Goal: Transaction & Acquisition: Purchase product/service

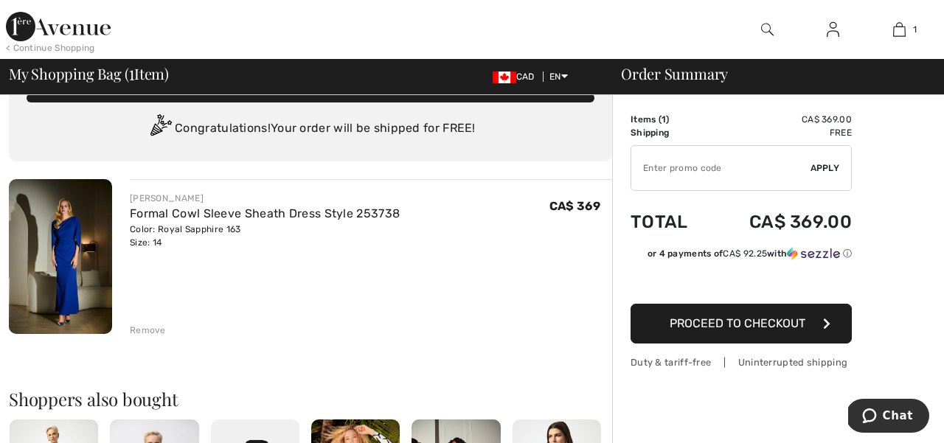
scroll to position [36, 0]
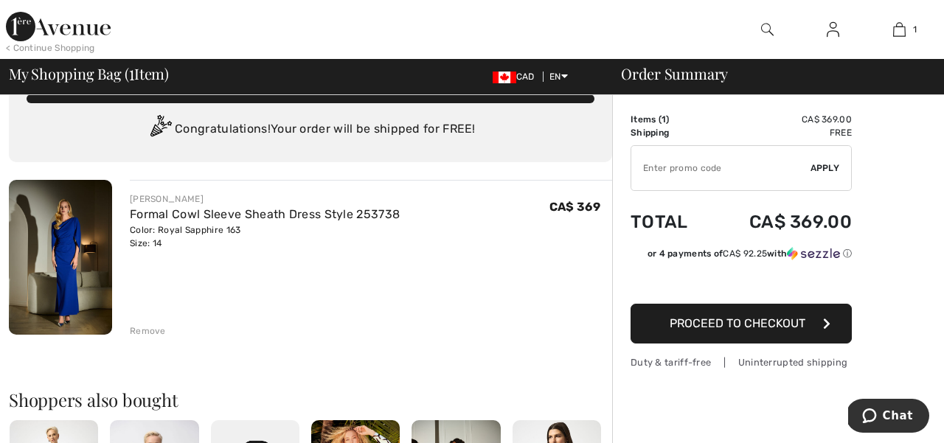
click at [710, 322] on span "Proceed to Checkout" at bounding box center [738, 323] width 136 height 14
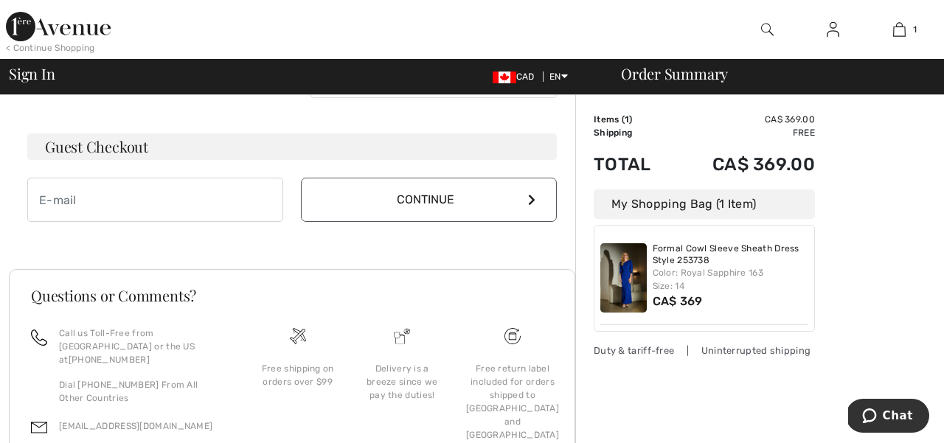
scroll to position [425, 0]
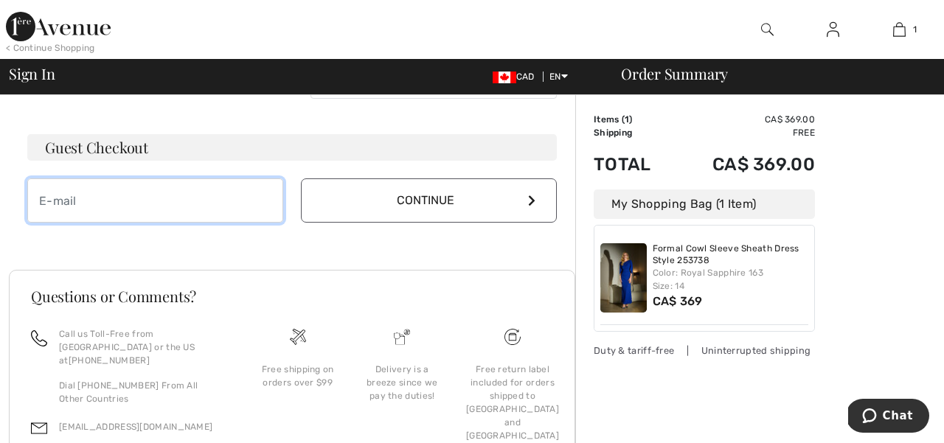
click at [191, 201] on input "email" at bounding box center [155, 201] width 256 height 44
type input "[PERSON_NAME][EMAIL_ADDRESS][PERSON_NAME][DOMAIN_NAME]"
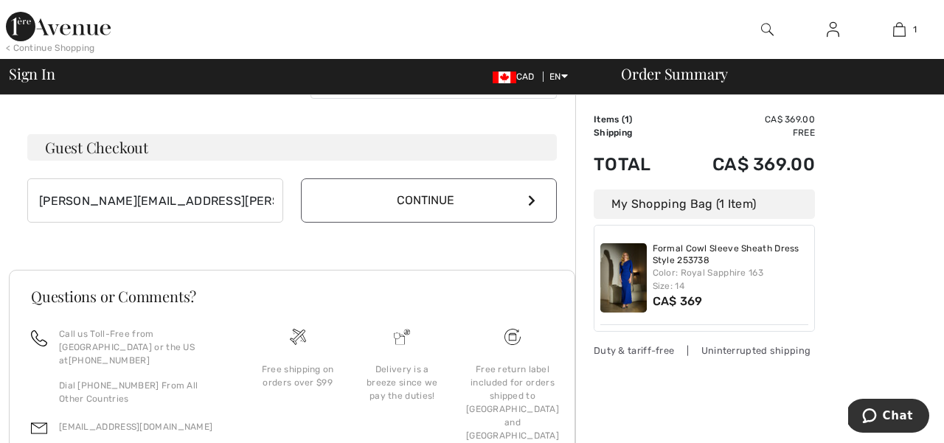
click at [379, 194] on button "Continue" at bounding box center [429, 201] width 256 height 44
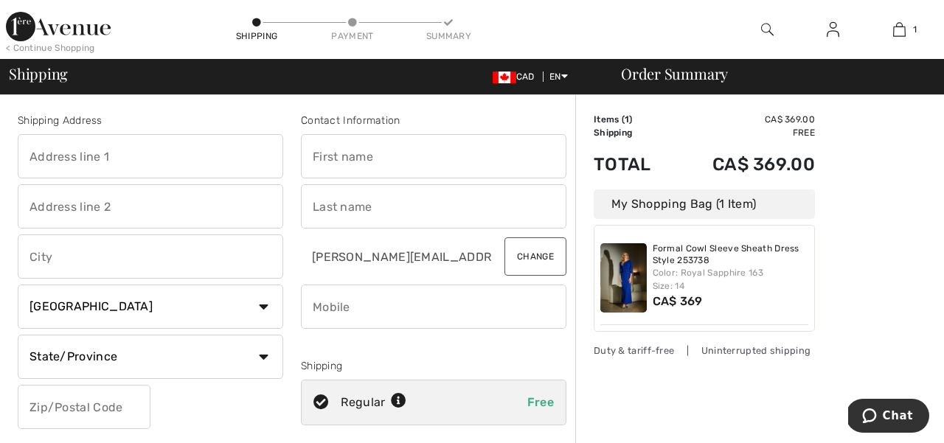
click at [181, 159] on input "text" at bounding box center [151, 156] width 266 height 44
type input "66 Bardmoor Cres."
type input "[GEOGRAPHIC_DATA]"
click at [117, 343] on select "State/Province [GEOGRAPHIC_DATA] [GEOGRAPHIC_DATA] [GEOGRAPHIC_DATA] [GEOGRAPHI…" at bounding box center [151, 357] width 266 height 44
select select "NS"
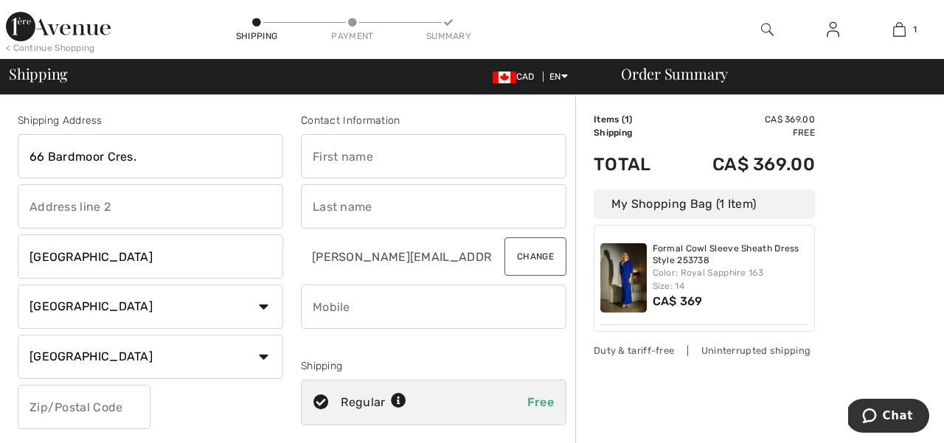
click at [325, 159] on input "text" at bounding box center [434, 156] width 266 height 44
type input "Sheila"
type input "MacDonald"
click at [300, 292] on div "Contact Information Sheila MacDonald jennifer.macdonald@dal.ca Change Shipping …" at bounding box center [433, 298] width 283 height 370
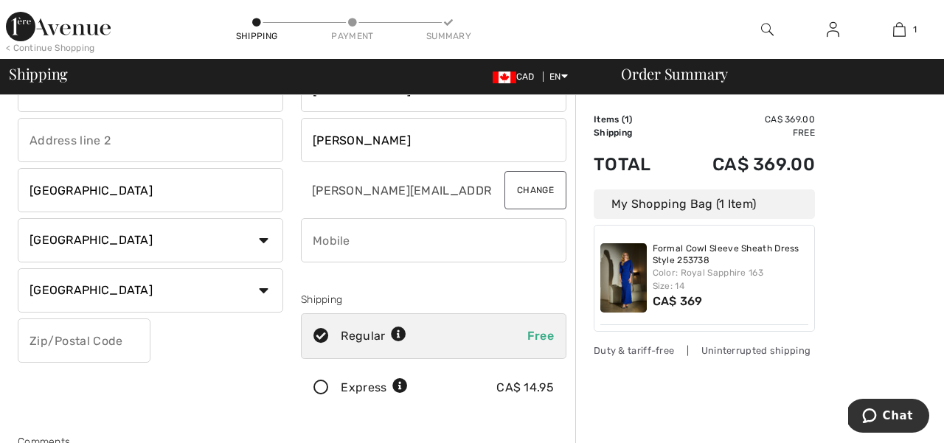
scroll to position [70, 0]
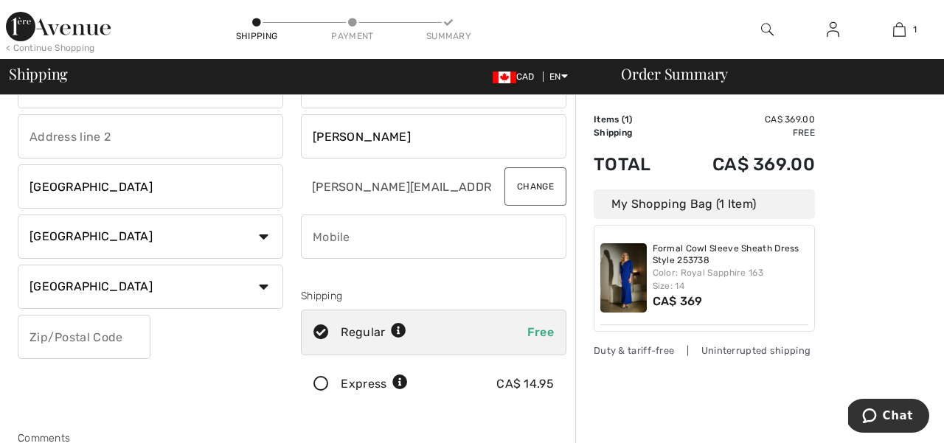
click at [367, 246] on input "phone" at bounding box center [434, 237] width 266 height 44
type input "9025781331"
click at [116, 342] on input "text" at bounding box center [84, 337] width 133 height 44
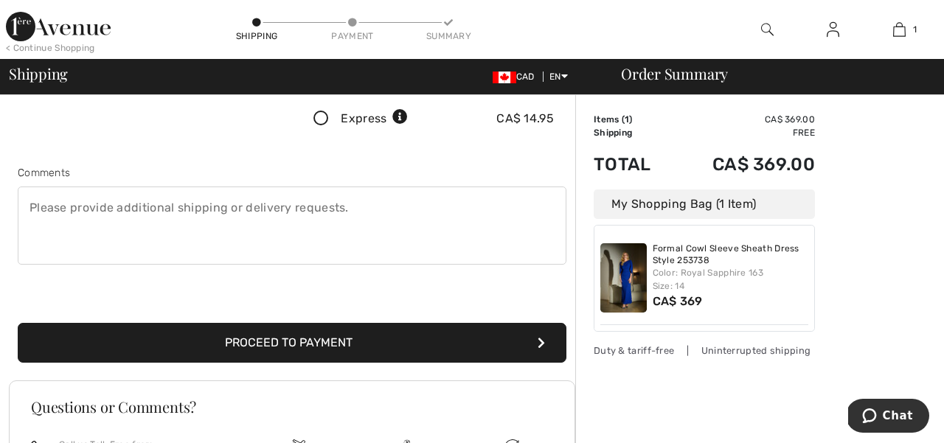
scroll to position [336, 0]
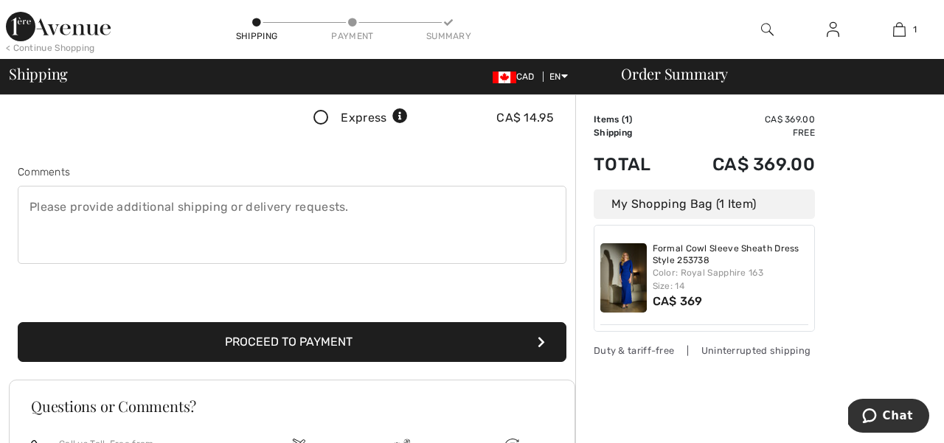
type input "B1S3J6"
click at [437, 337] on button "Proceed to Payment" at bounding box center [292, 342] width 549 height 40
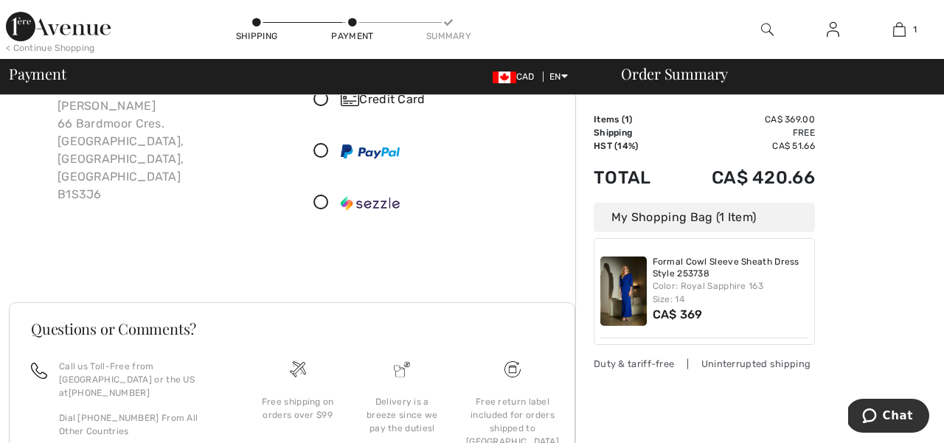
scroll to position [106, 0]
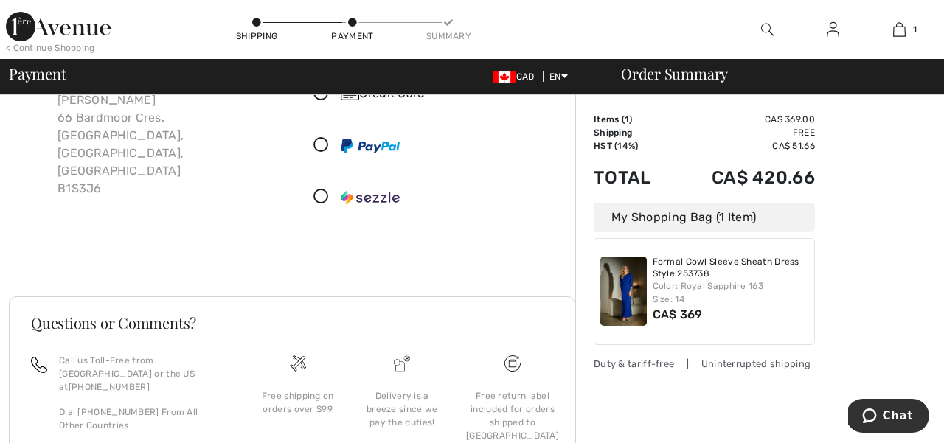
click at [254, 33] on div "Shipping" at bounding box center [257, 36] width 44 height 13
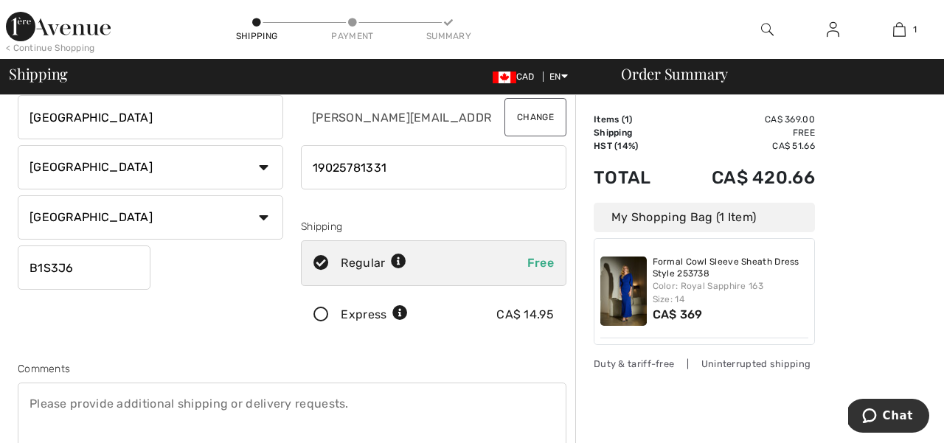
scroll to position [148, 0]
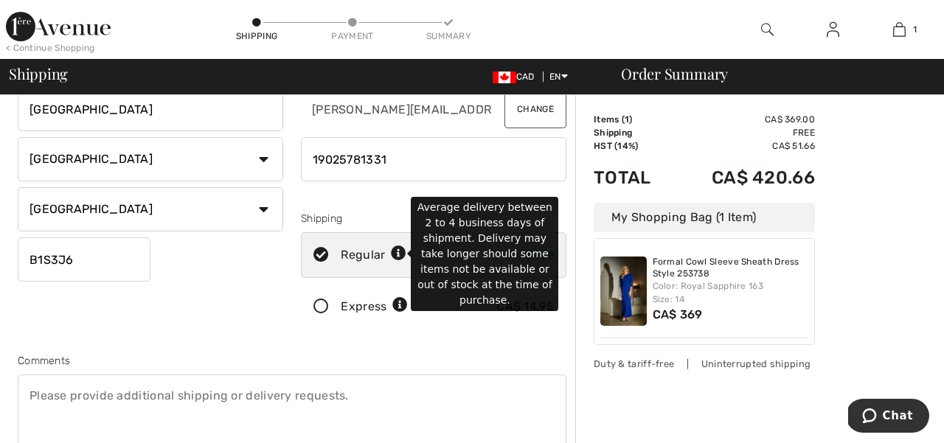
click at [397, 254] on icon at bounding box center [398, 253] width 15 height 15
radio input "true"
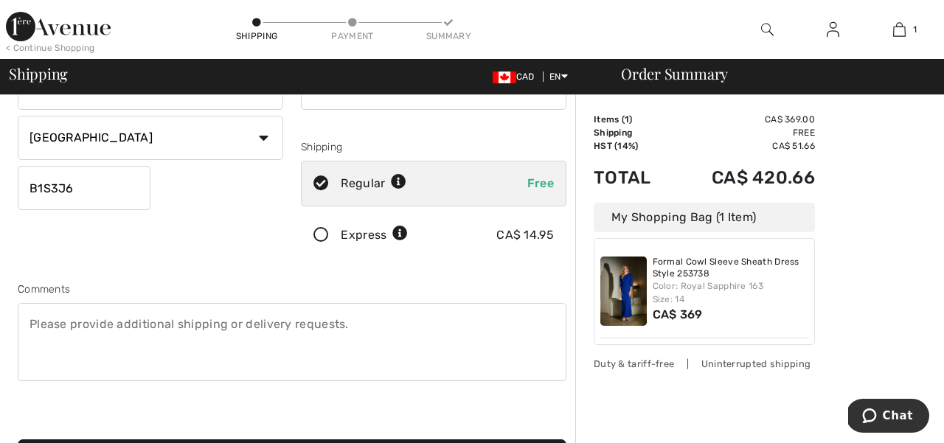
scroll to position [218, 0]
click at [330, 231] on icon at bounding box center [321, 236] width 39 height 15
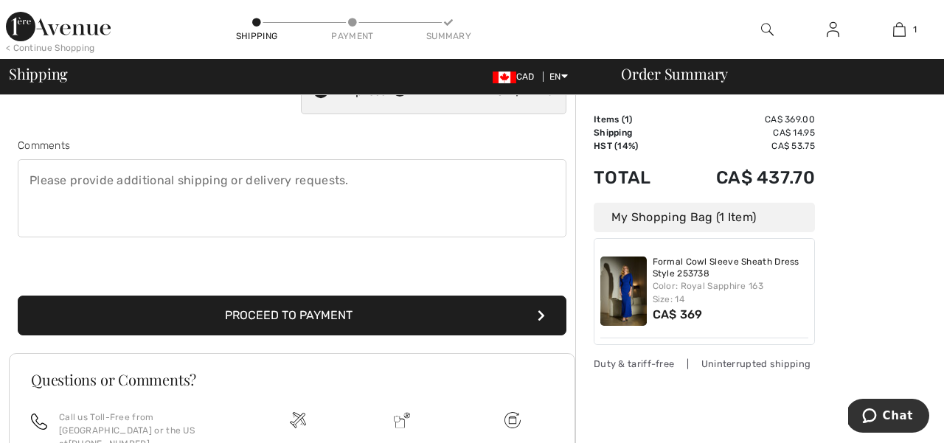
scroll to position [367, 0]
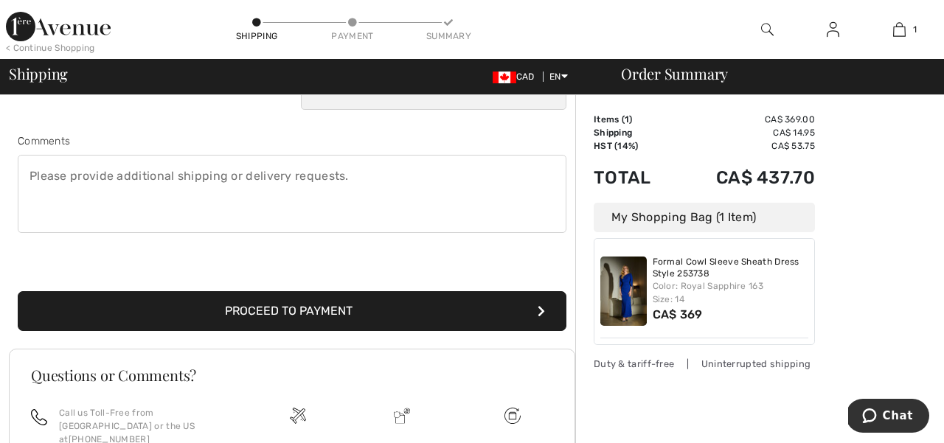
click at [314, 291] on button "Proceed to Payment" at bounding box center [292, 311] width 549 height 40
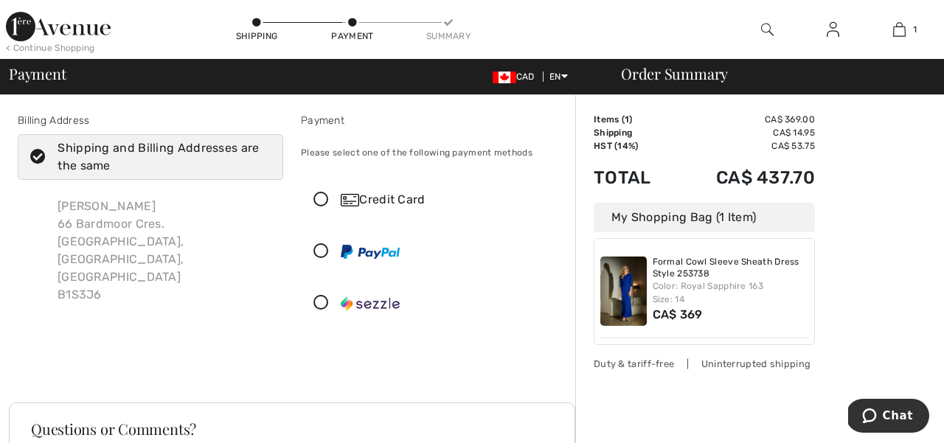
click at [317, 200] on icon at bounding box center [321, 200] width 39 height 15
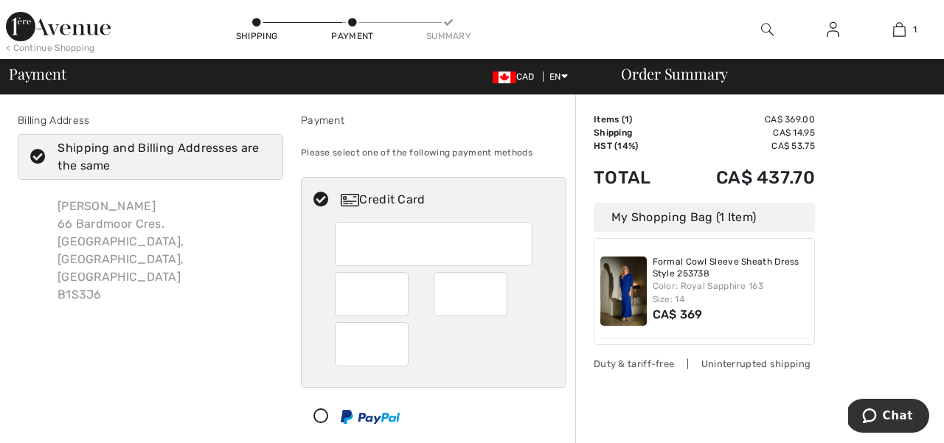
click at [306, 252] on div at bounding box center [434, 304] width 264 height 165
click at [316, 294] on div at bounding box center [434, 304] width 264 height 165
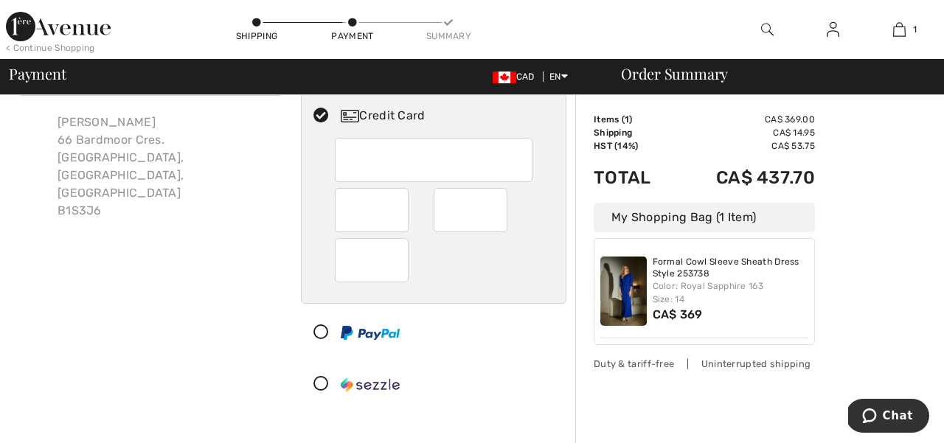
scroll to position [81, 0]
click at [272, 279] on div "Billing Address Shipping and Billing Addresses are the same Sheila Macdonald 66…" at bounding box center [150, 224] width 283 height 384
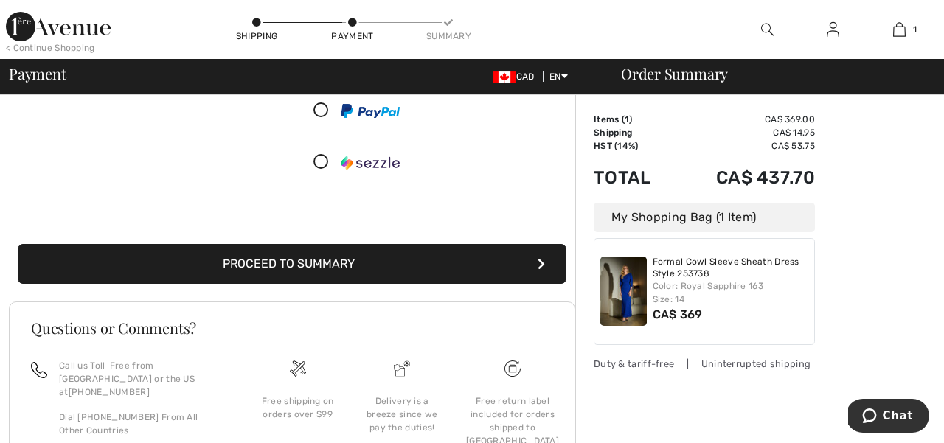
scroll to position [305, 0]
click at [277, 269] on button "Proceed to Summary" at bounding box center [292, 265] width 549 height 40
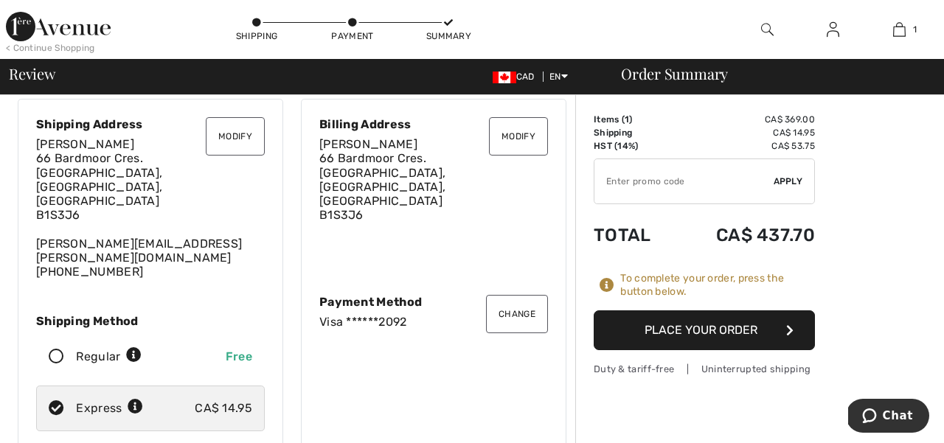
scroll to position [54, 0]
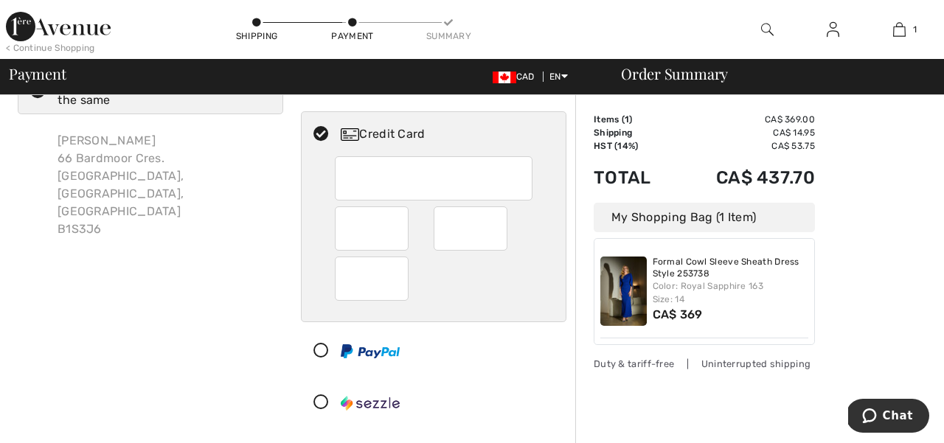
scroll to position [47, 0]
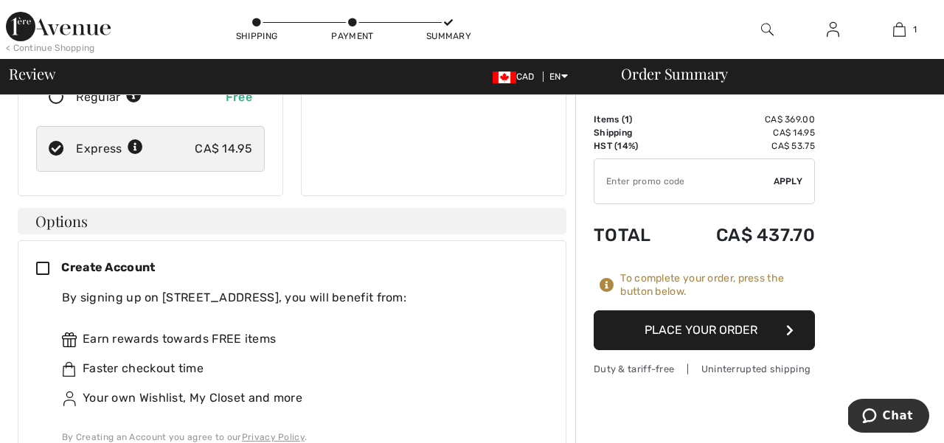
scroll to position [303, 0]
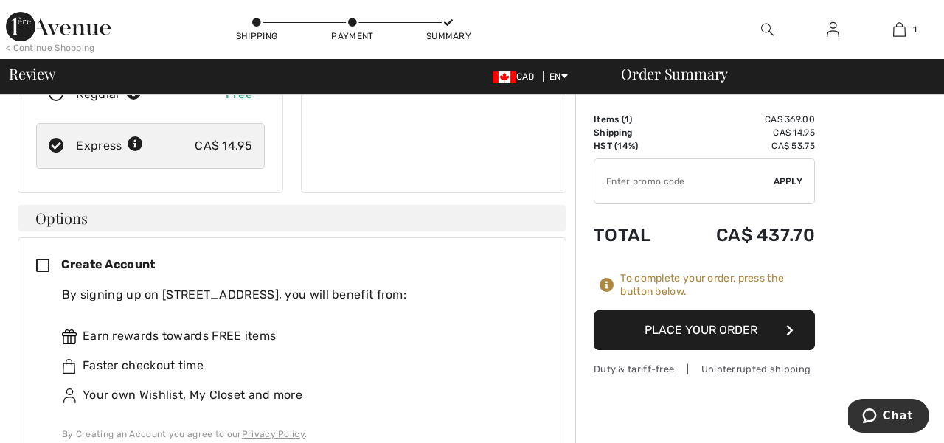
click at [629, 332] on button "Place Your Order" at bounding box center [704, 331] width 221 height 40
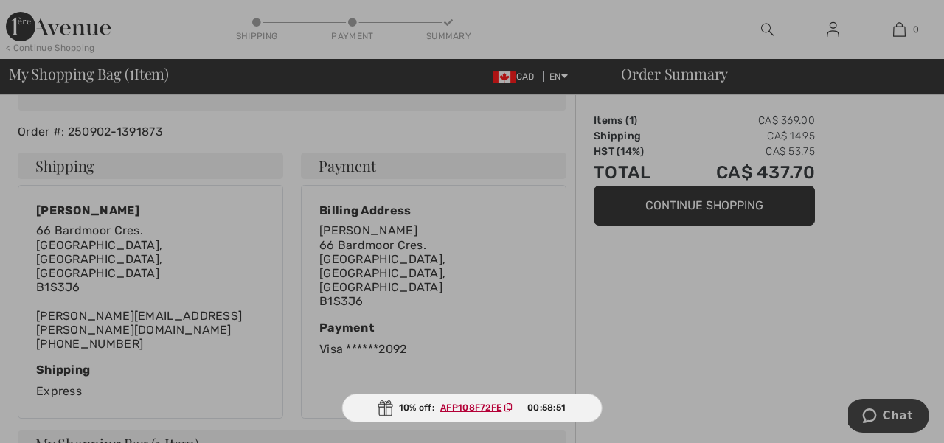
scroll to position [234, 0]
